Goal: Navigation & Orientation: Understand site structure

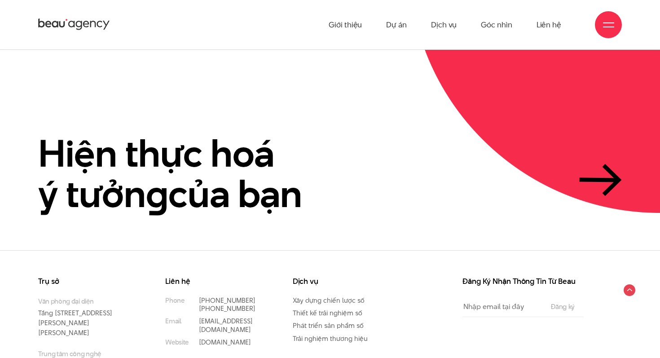
scroll to position [2058, 0]
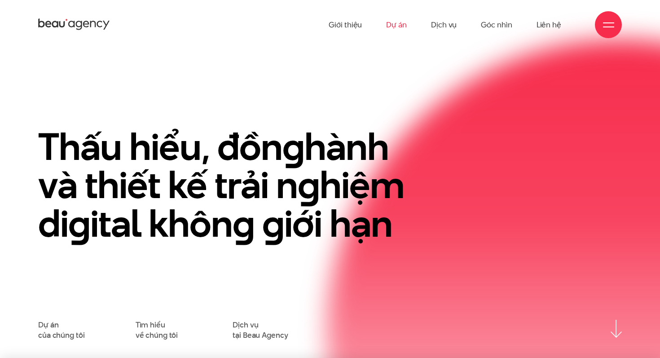
click at [397, 29] on link "Dự án" at bounding box center [396, 24] width 21 height 49
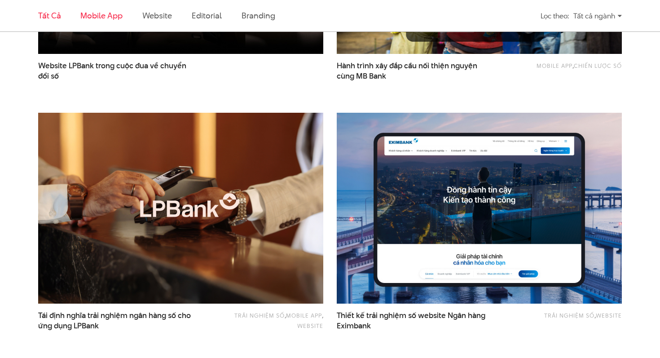
click at [111, 18] on link "Mobile app" at bounding box center [101, 15] width 42 height 11
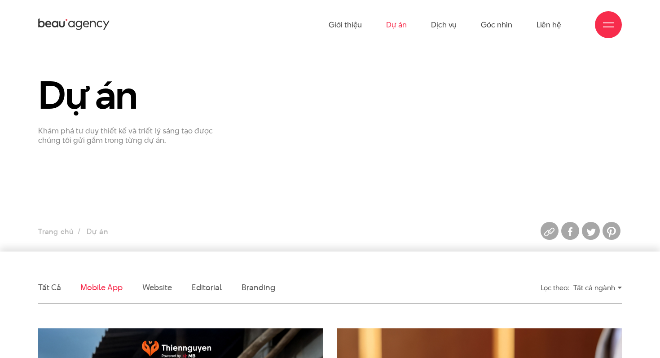
click at [430, 26] on ul "Giới thiệu Dự án Dịch vụ Góc nhìn Liên hệ" at bounding box center [444, 24] width 232 height 49
click at [435, 28] on link "Dịch vụ" at bounding box center [444, 24] width 26 height 49
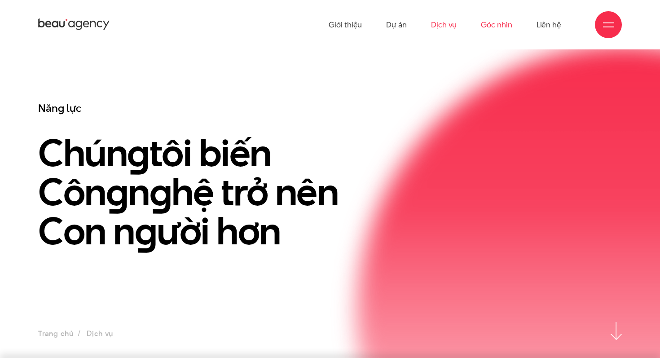
click at [494, 26] on link "Góc nhìn" at bounding box center [496, 24] width 31 height 49
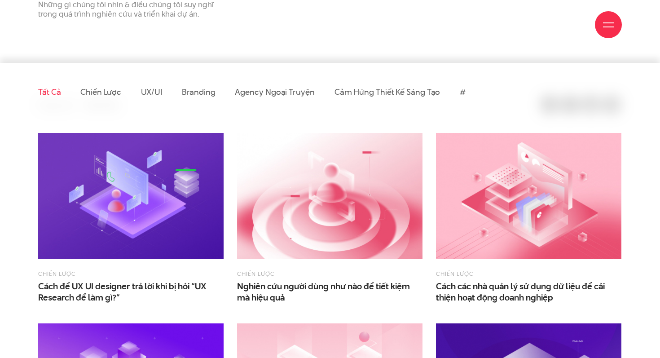
scroll to position [189, 0]
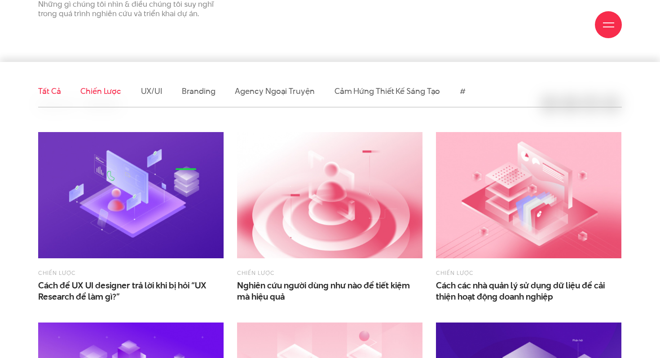
click at [107, 90] on link "Chiến lược" at bounding box center [100, 90] width 40 height 11
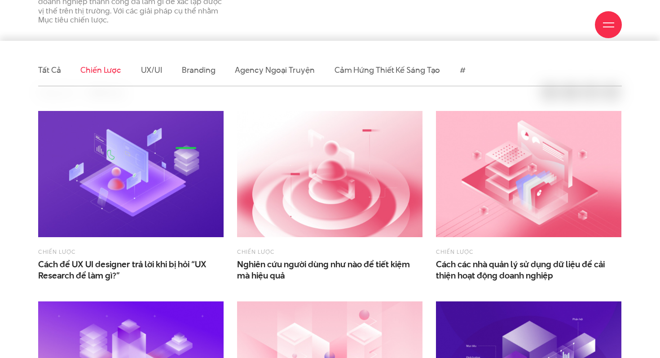
scroll to position [216, 0]
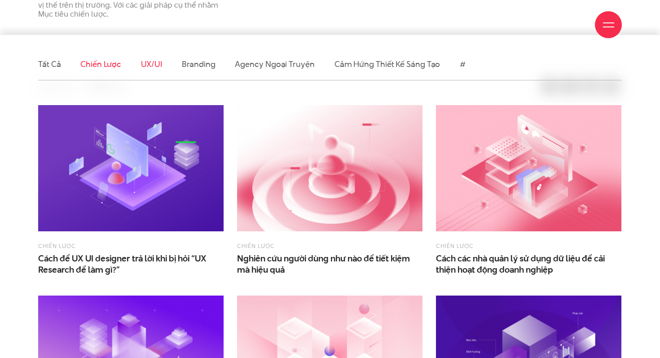
click at [158, 62] on link "UX/UI" at bounding box center [152, 63] width 22 height 11
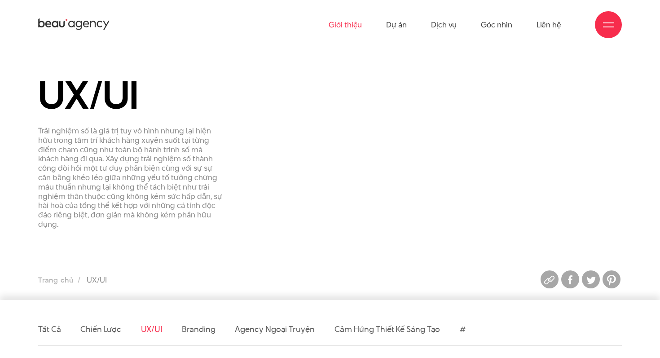
click at [342, 27] on link "Giới thiệu" at bounding box center [344, 24] width 33 height 49
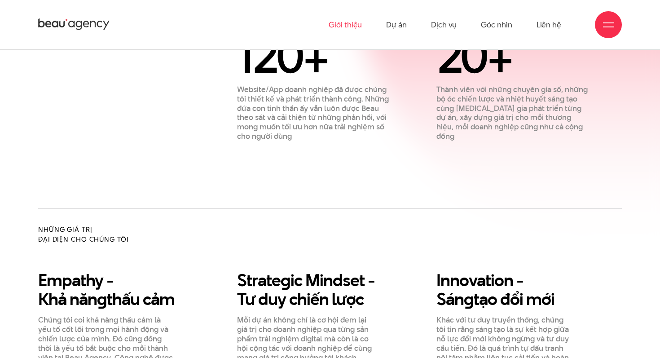
scroll to position [401, 0]
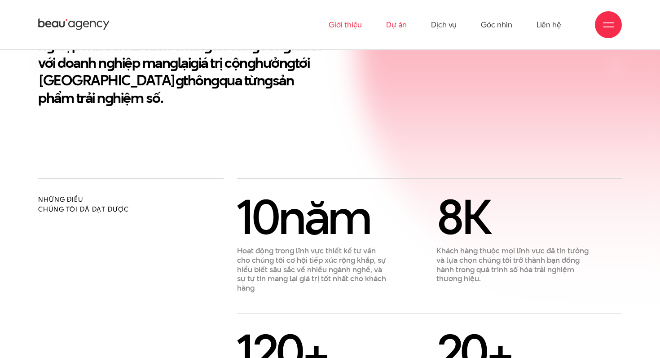
click at [394, 29] on link "Dự án" at bounding box center [396, 24] width 21 height 49
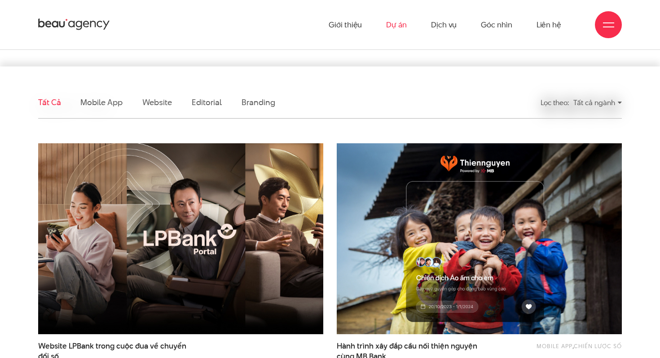
scroll to position [180, 0]
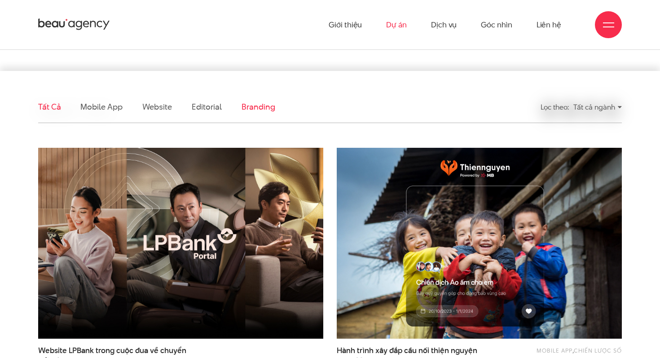
click at [260, 104] on link "Branding" at bounding box center [257, 106] width 33 height 11
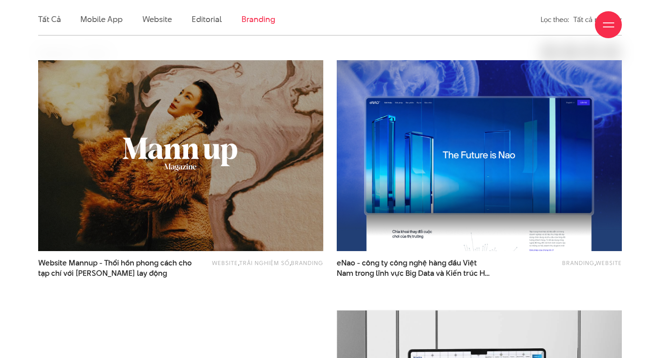
scroll to position [272, 0]
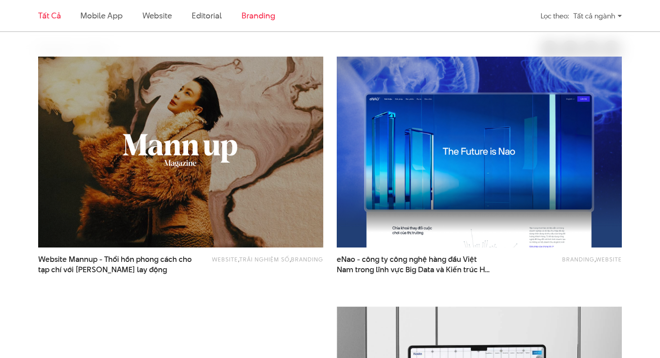
click at [55, 20] on link "Tất cả" at bounding box center [49, 15] width 22 height 11
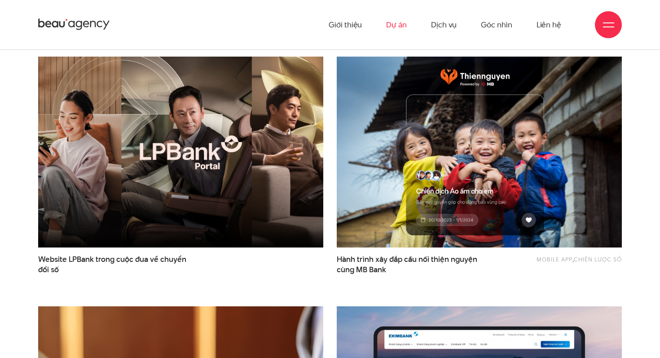
scroll to position [0, 0]
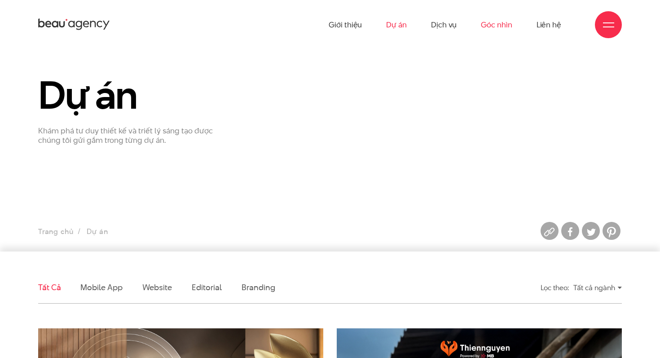
click at [495, 23] on link "Góc nhìn" at bounding box center [496, 24] width 31 height 49
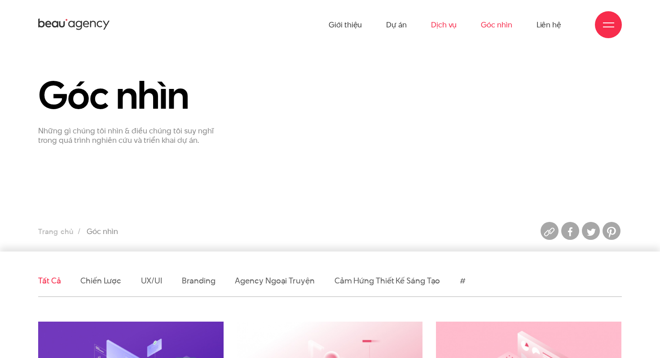
click at [441, 26] on link "Dịch vụ" at bounding box center [444, 24] width 26 height 49
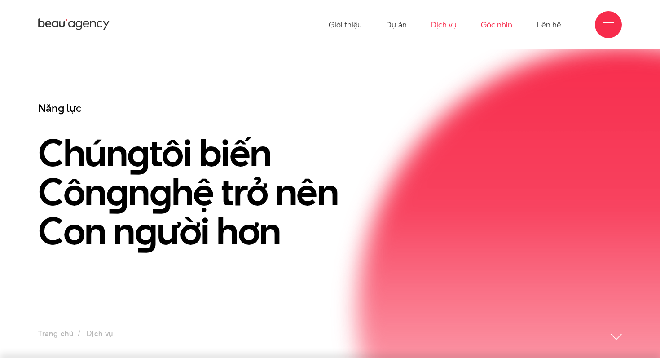
click at [505, 26] on link "Góc nhìn" at bounding box center [496, 24] width 31 height 49
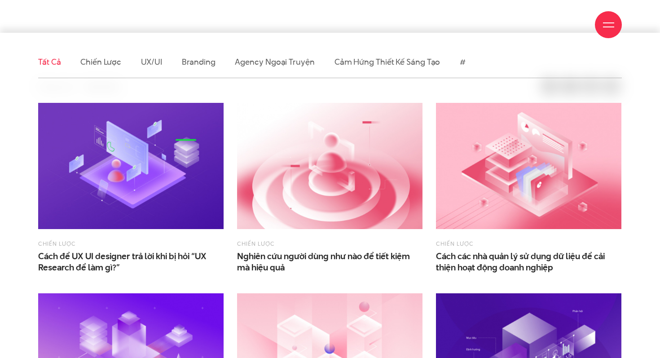
scroll to position [222, 0]
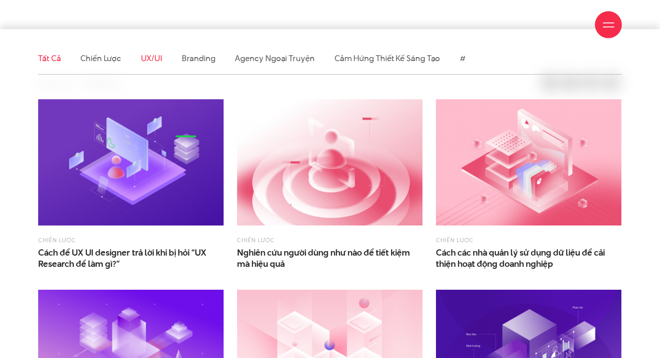
click at [151, 58] on link "UX/UI" at bounding box center [152, 58] width 22 height 11
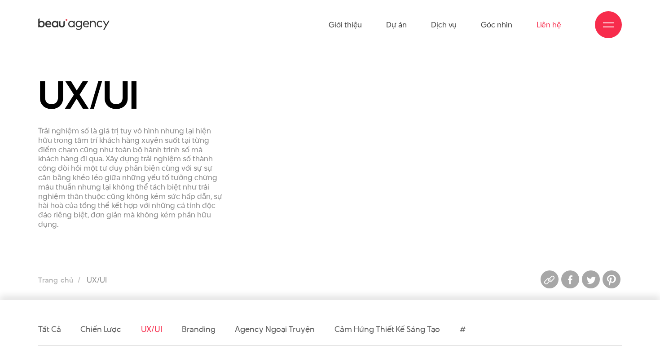
click at [545, 23] on link "Liên hệ" at bounding box center [548, 24] width 25 height 49
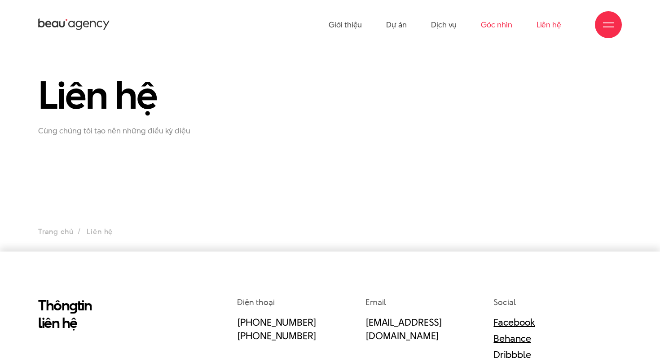
click at [500, 21] on link "Góc nhìn" at bounding box center [496, 24] width 31 height 49
